Goal: Information Seeking & Learning: Understand process/instructions

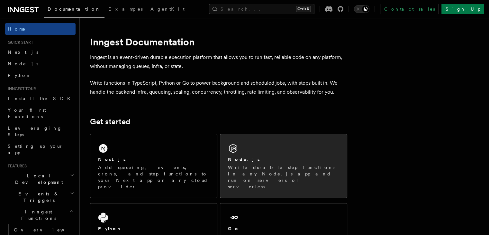
scroll to position [32, 0]
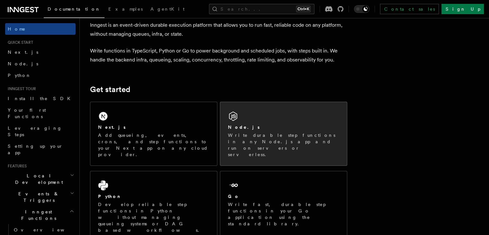
click at [257, 125] on div "Node.js" at bounding box center [283, 127] width 111 height 7
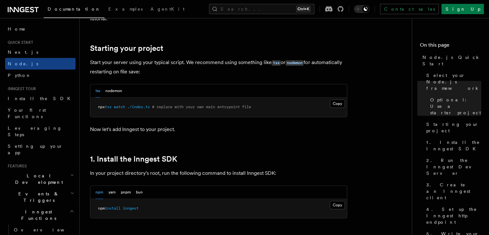
scroll to position [289, 0]
click at [336, 203] on button "Copy Copied" at bounding box center [337, 205] width 15 height 8
click at [220, 12] on div "Search... Ctrl+K Contact sales Sign Up" at bounding box center [344, 9] width 280 height 10
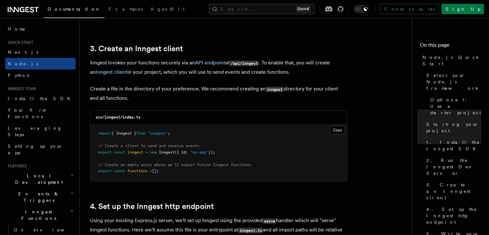
scroll to position [836, 0]
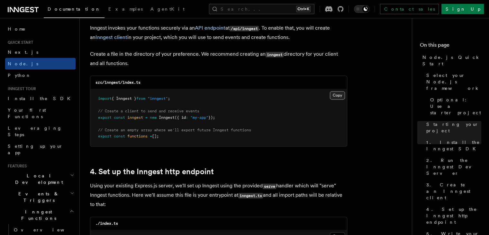
click at [338, 97] on button "Copy Copied" at bounding box center [337, 95] width 15 height 8
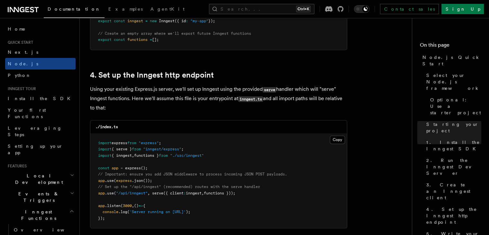
scroll to position [965, 0]
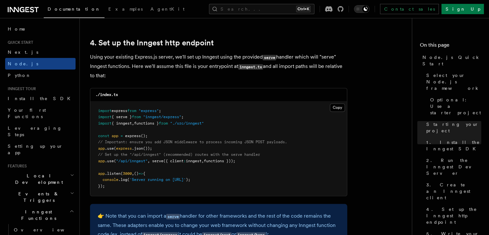
drag, startPoint x: 236, startPoint y: 164, endPoint x: 94, endPoint y: 159, distance: 142.3
click at [94, 159] on pre "import express from "express" ; import { serve } from "inngest/express" ; impor…" at bounding box center [218, 148] width 257 height 95
copy code "// Set up the "/api/inngest" (recommended) routes with the serve handler app .u…"
click at [215, 124] on pre "import express from "express" ; import { serve } from "inngest/express" ; impor…" at bounding box center [218, 148] width 257 height 95
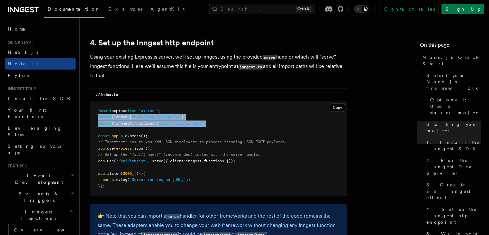
drag, startPoint x: 215, startPoint y: 124, endPoint x: 98, endPoint y: 120, distance: 117.4
click at [98, 120] on pre "import express from "express" ; import { serve } from "inngest/express" ; impor…" at bounding box center [218, 148] width 257 height 95
copy code "import { serve } from "inngest/express" ; import { inngest , functions } from "…"
click at [204, 122] on span ""./src/inngest"" at bounding box center [187, 123] width 34 height 5
